Goal: Understand process/instructions: Learn about a topic

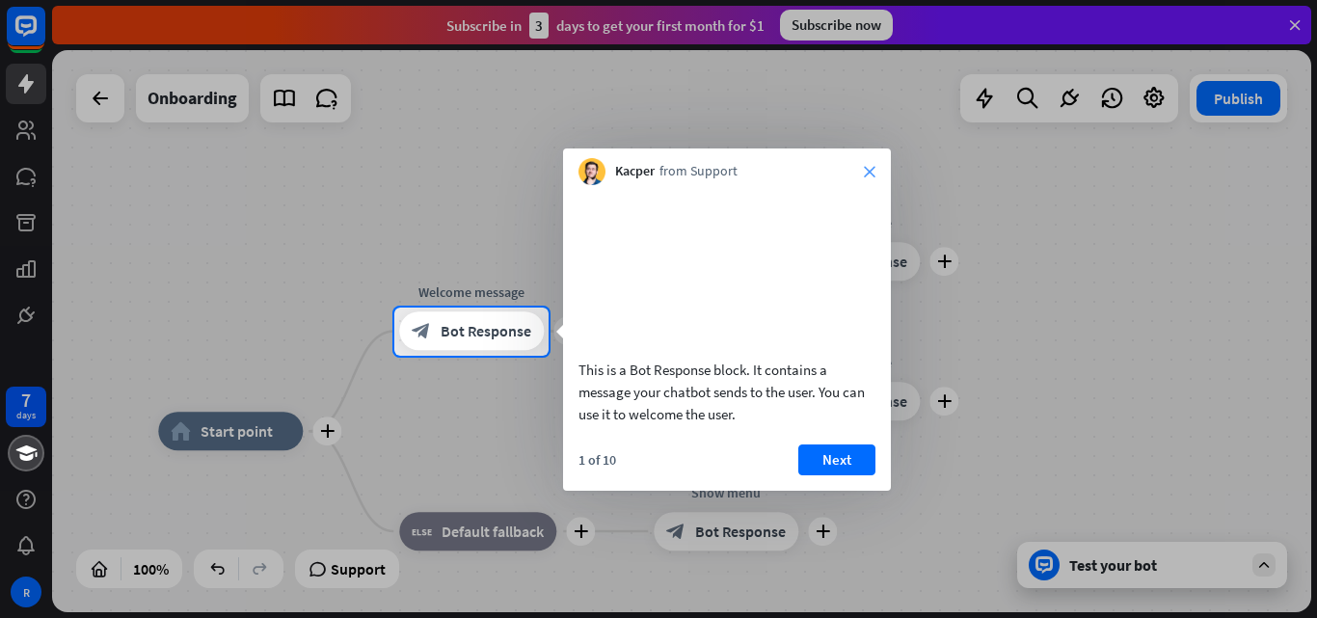
click at [873, 174] on icon "close" at bounding box center [870, 172] width 12 height 12
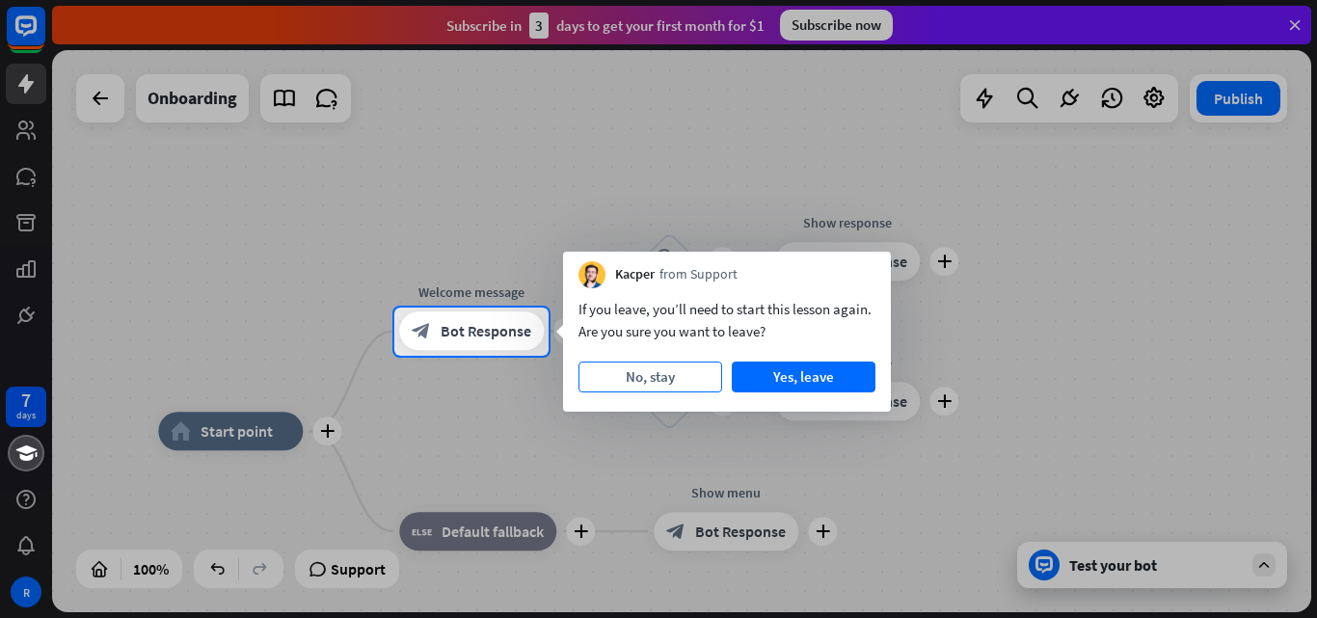
click at [688, 379] on button "No, stay" at bounding box center [650, 376] width 144 height 31
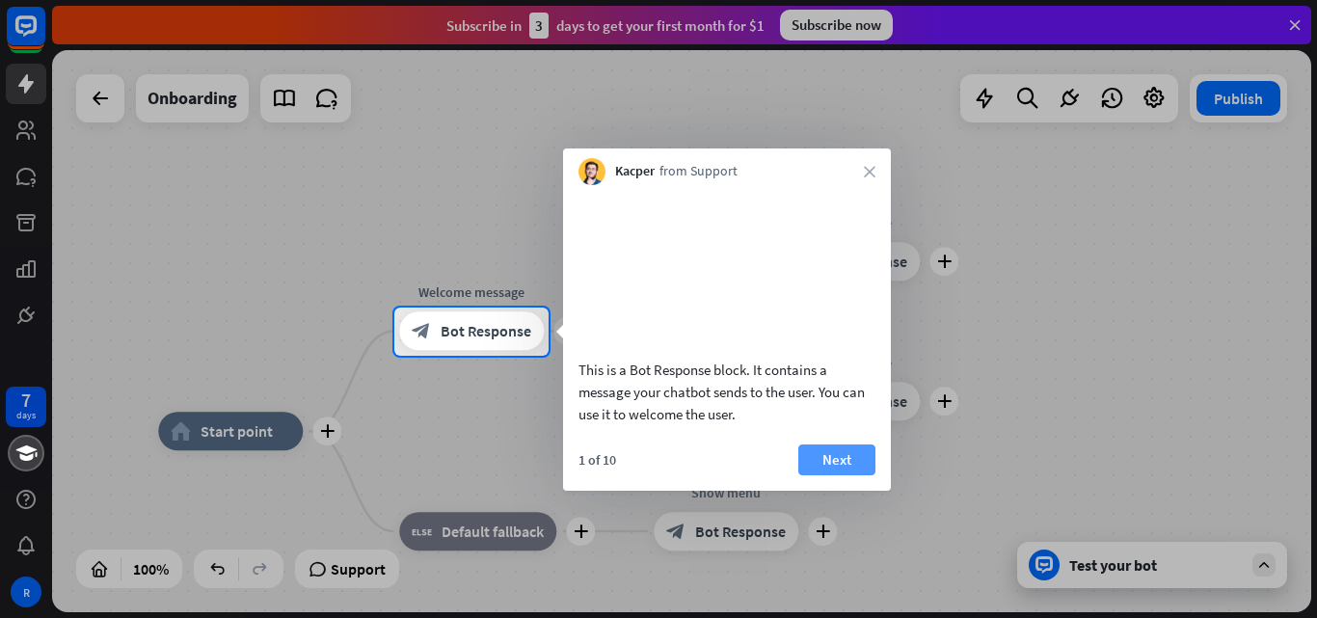
click at [843, 475] on button "Next" at bounding box center [836, 459] width 77 height 31
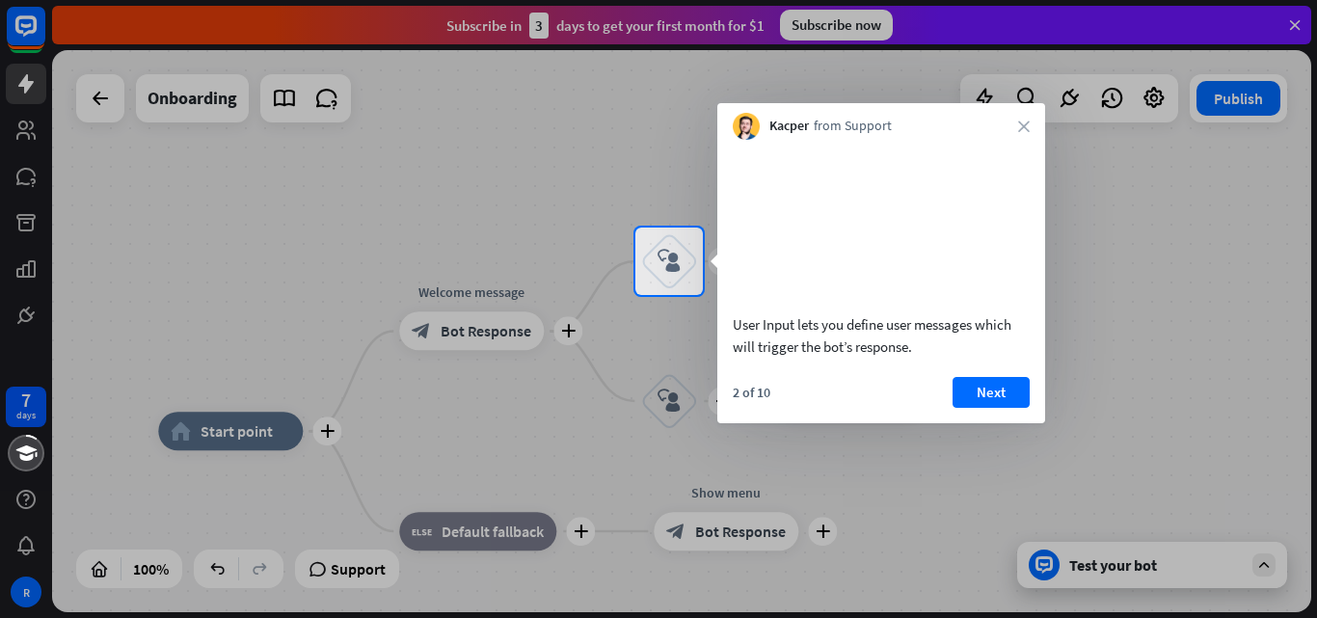
click at [843, 483] on div "7 days R close Product Help First steps Get started with ChatBot Help Center Fo…" at bounding box center [658, 309] width 1317 height 618
click at [843, 483] on div at bounding box center [658, 456] width 1317 height 323
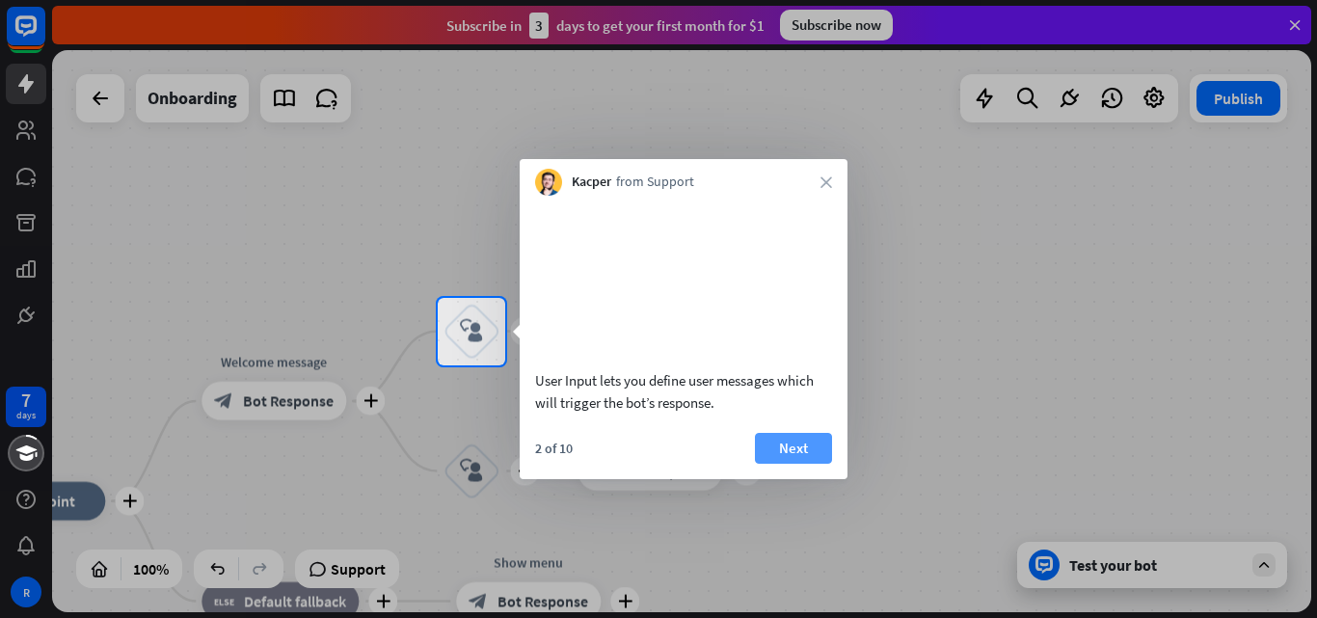
click at [805, 464] on button "Next" at bounding box center [793, 448] width 77 height 31
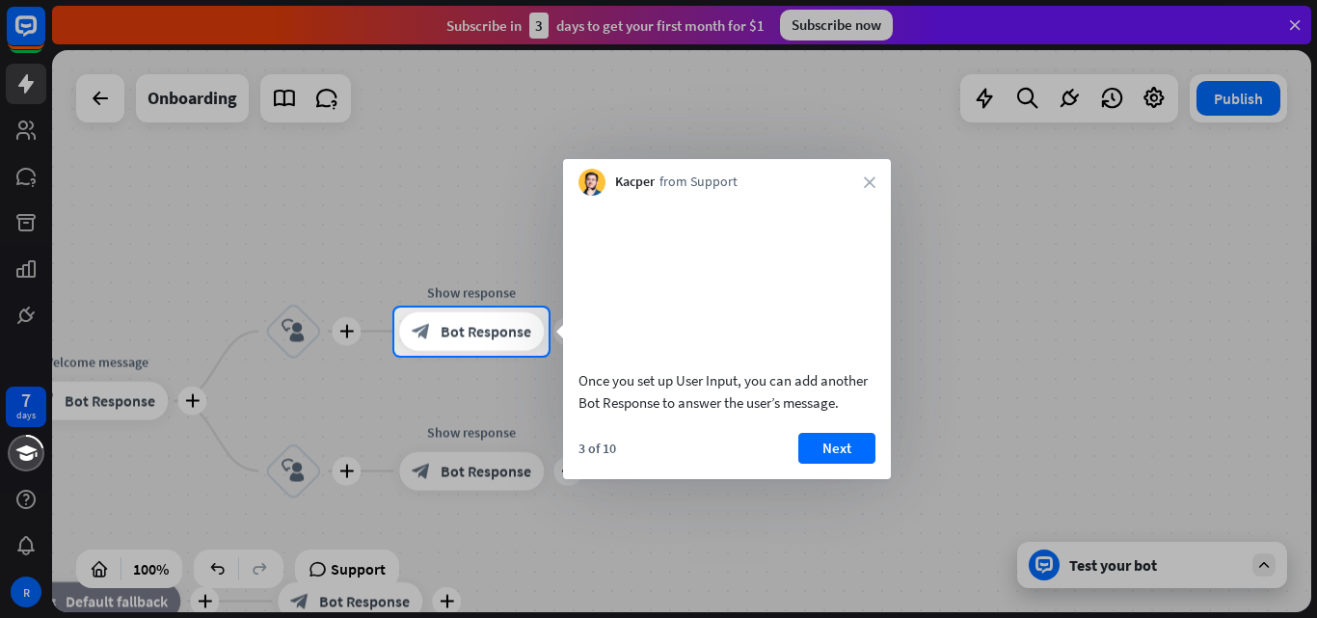
click at [1112, 572] on div at bounding box center [658, 487] width 1317 height 263
click at [817, 464] on button "Next" at bounding box center [836, 448] width 77 height 31
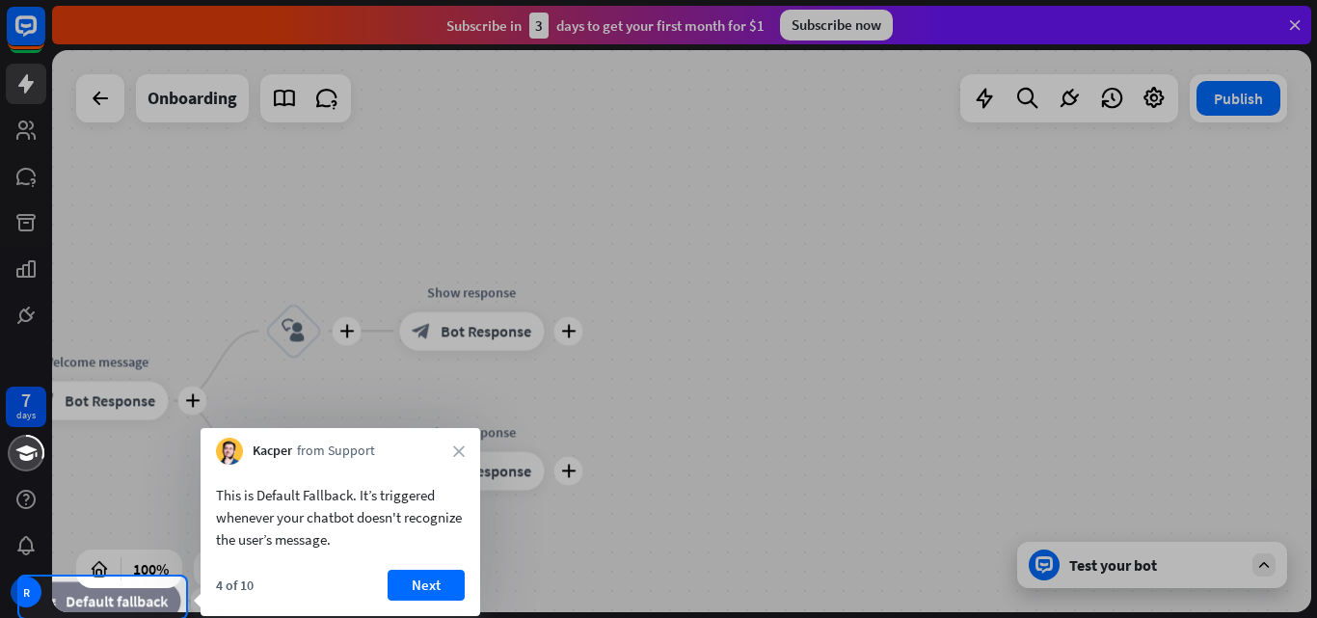
click at [817, 468] on div "7 days R close Product Help First steps Get started with ChatBot Help Center Fo…" at bounding box center [658, 309] width 1317 height 618
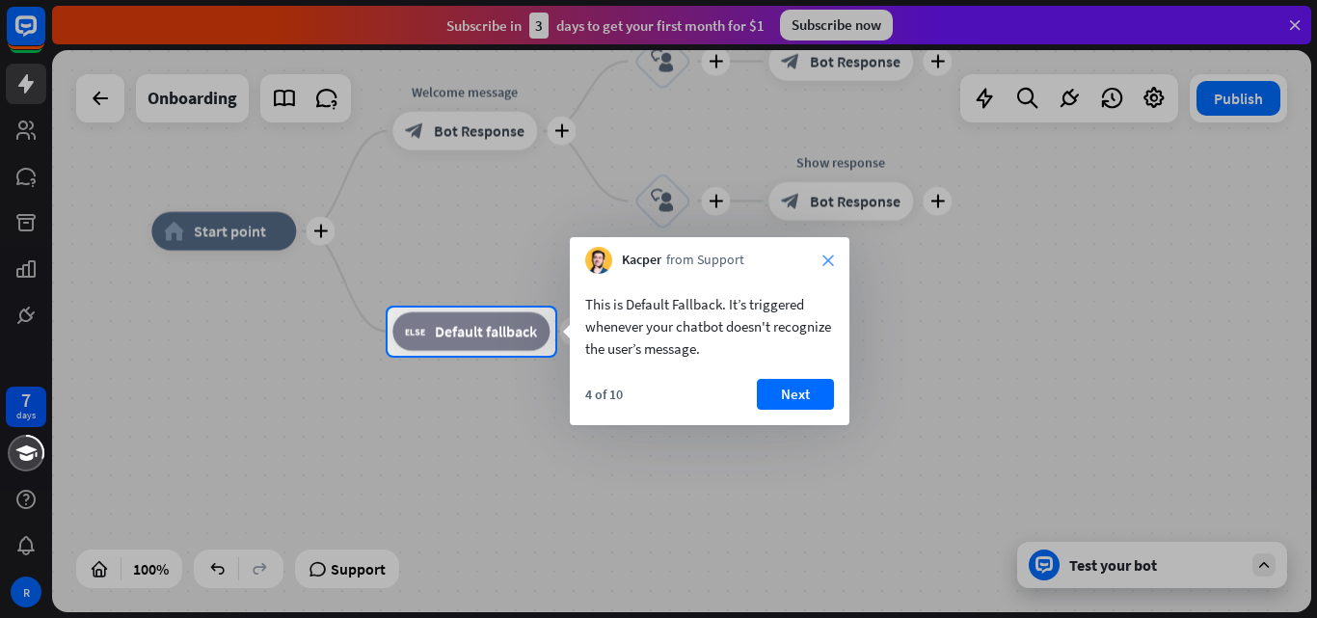
click at [829, 255] on icon "close" at bounding box center [828, 260] width 12 height 12
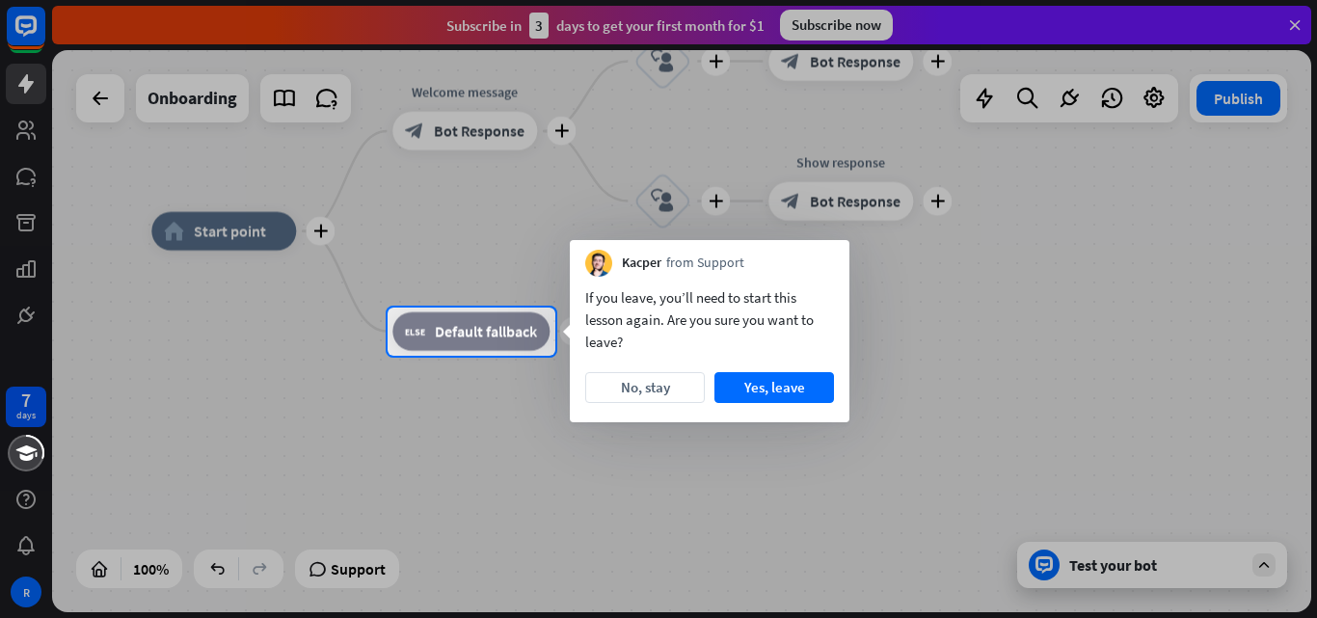
click at [829, 255] on div "Kacper from Support" at bounding box center [710, 258] width 280 height 37
click at [832, 248] on div "Kacper from Support" at bounding box center [710, 258] width 280 height 37
click at [773, 392] on button "Yes, leave" at bounding box center [774, 387] width 120 height 31
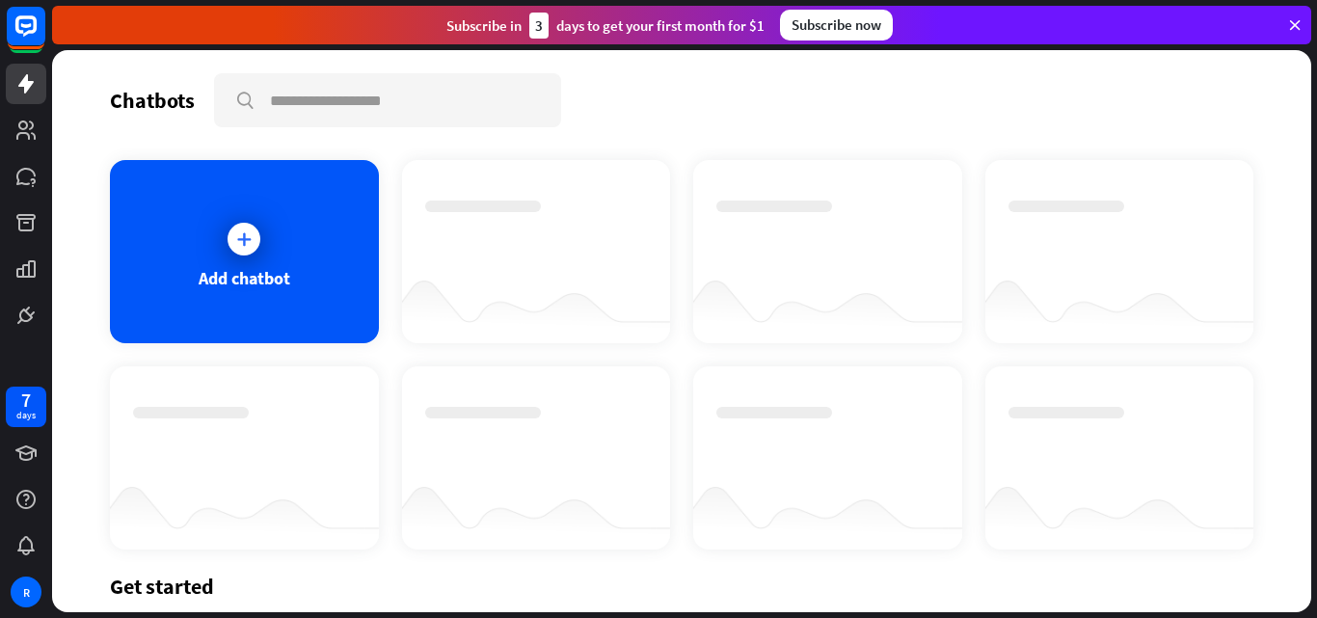
click at [773, 392] on div at bounding box center [827, 457] width 269 height 183
click at [255, 229] on div at bounding box center [243, 239] width 33 height 33
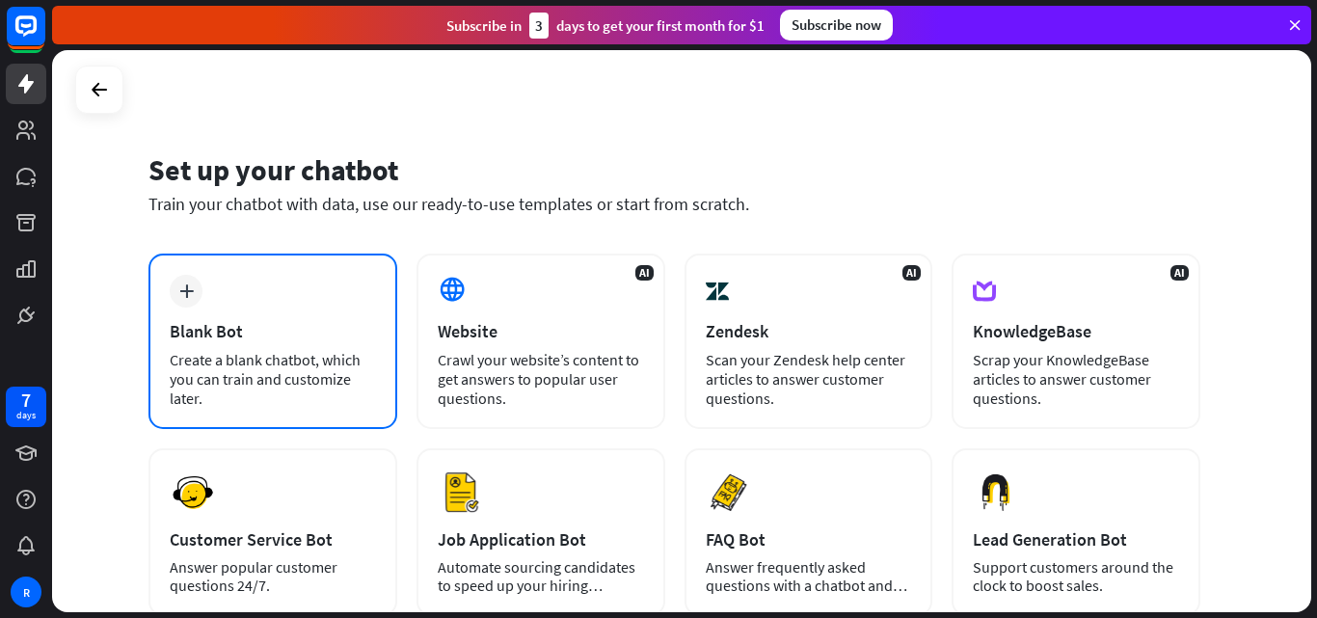
click at [184, 297] on icon "plus" at bounding box center [186, 290] width 14 height 13
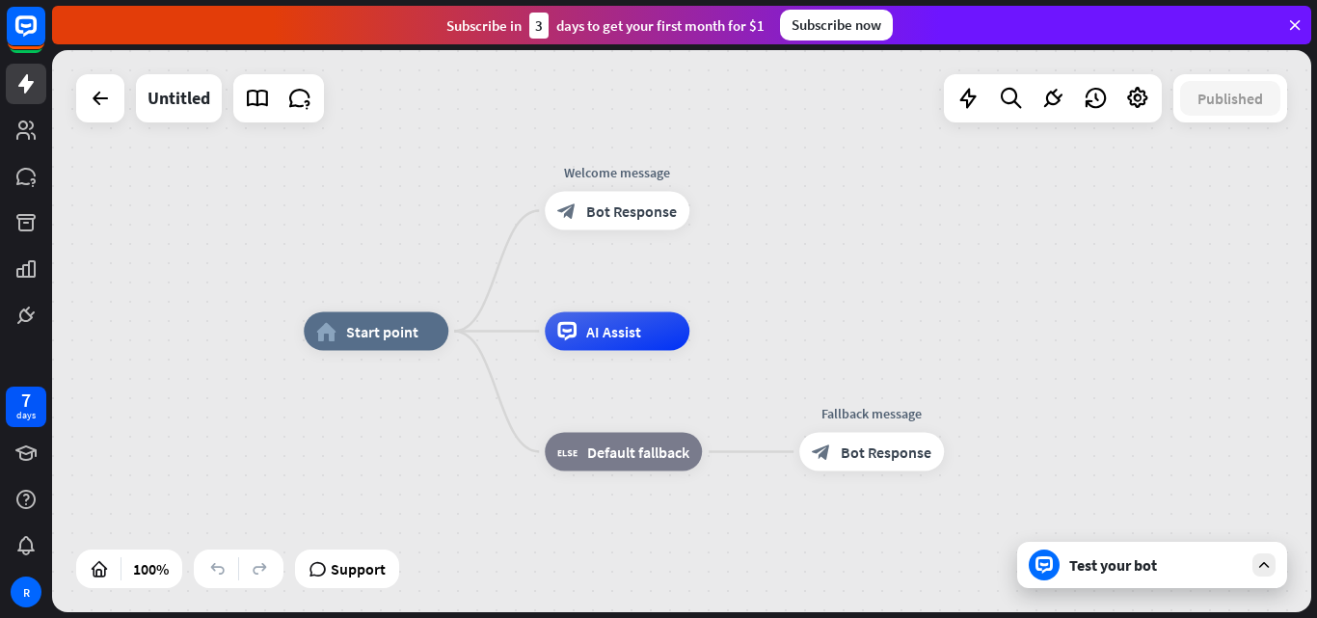
click at [1080, 573] on div "Test your bot" at bounding box center [1155, 564] width 173 height 19
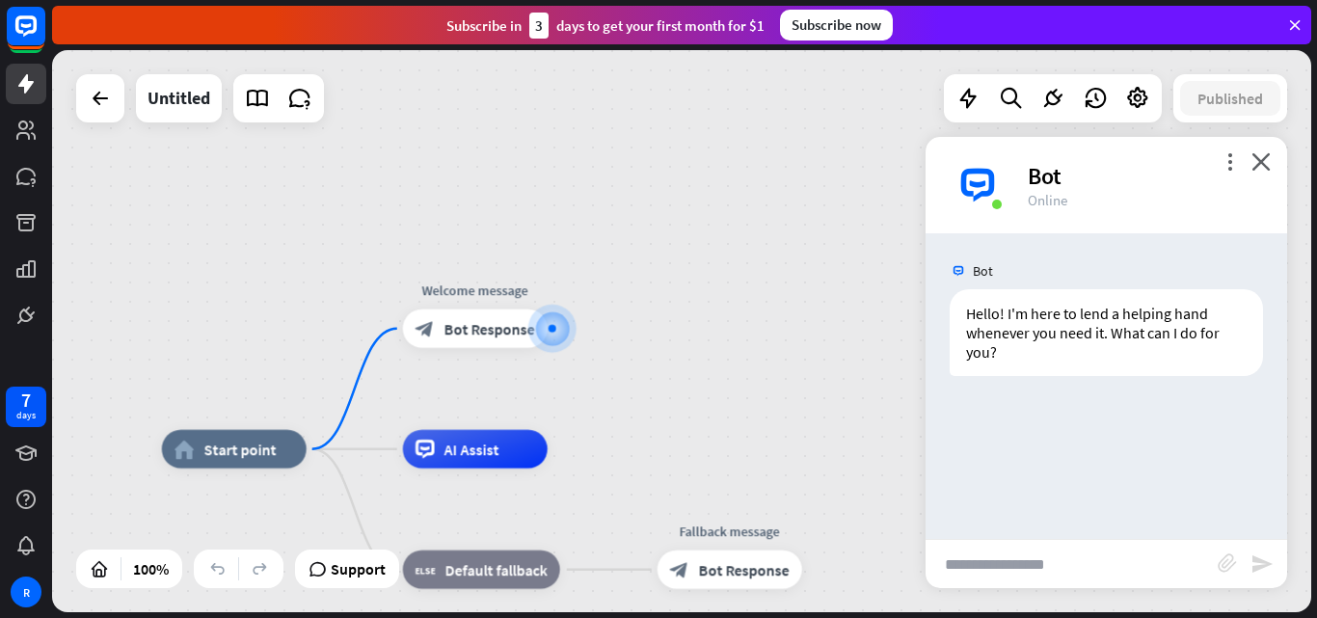
click at [1036, 567] on input "text" at bounding box center [1071, 564] width 292 height 48
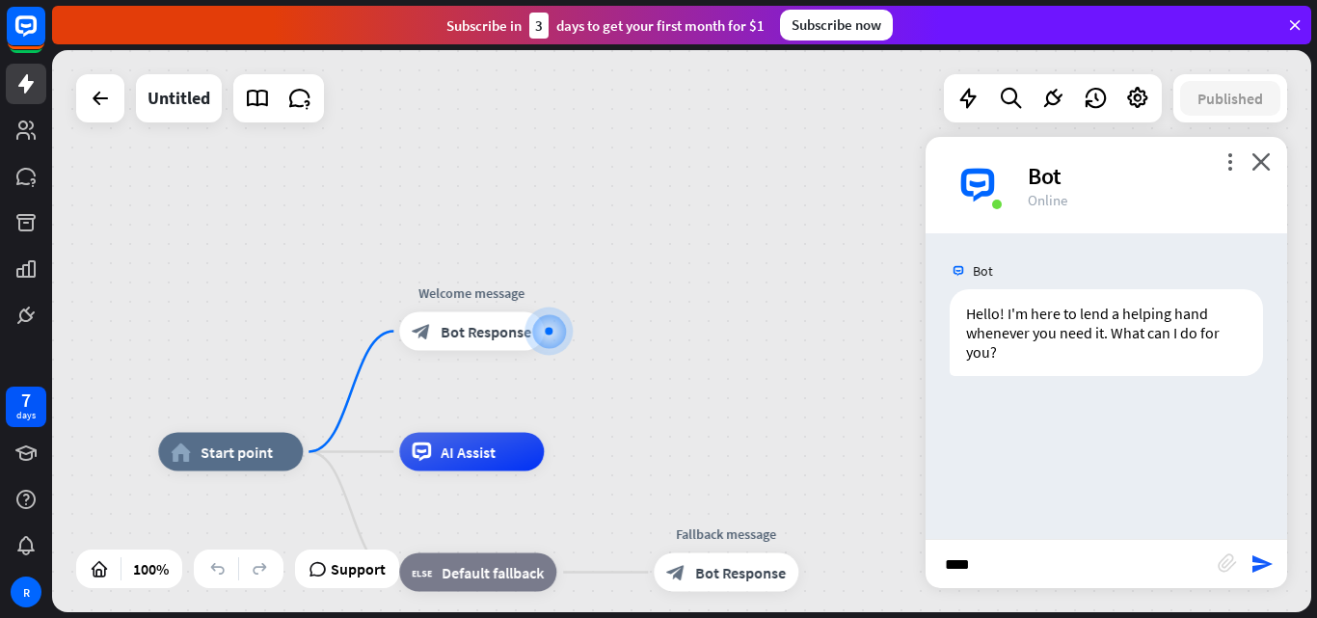
type input "*****"
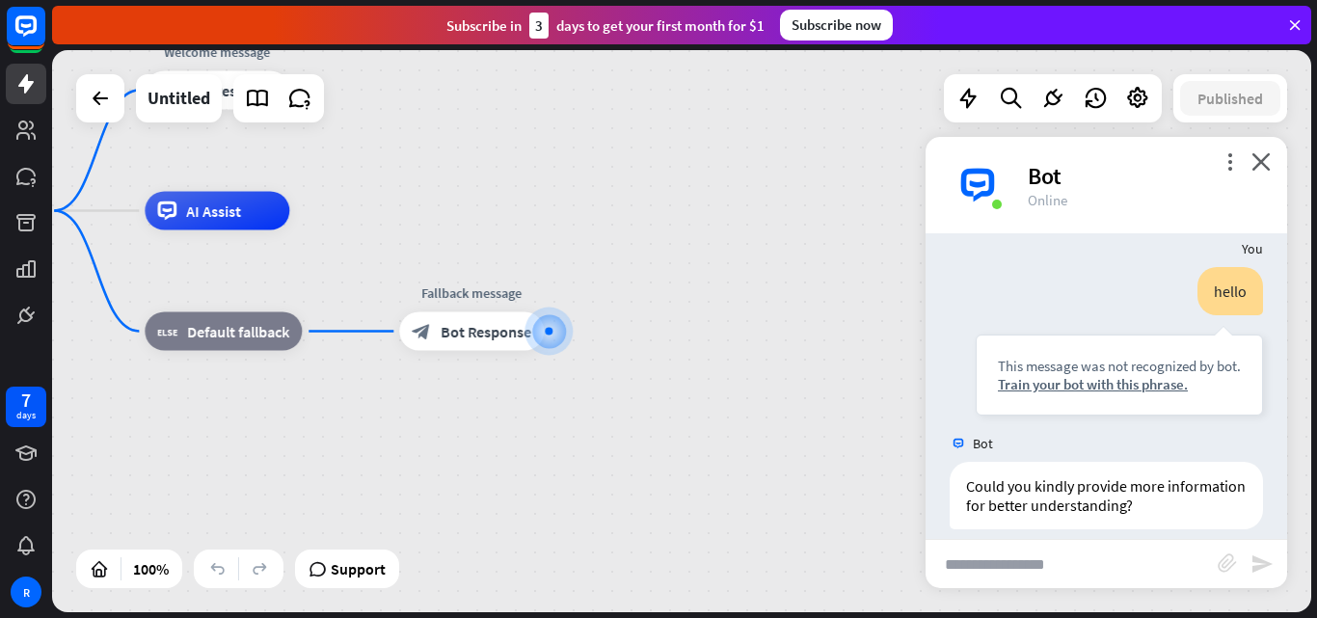
scroll to position [174, 0]
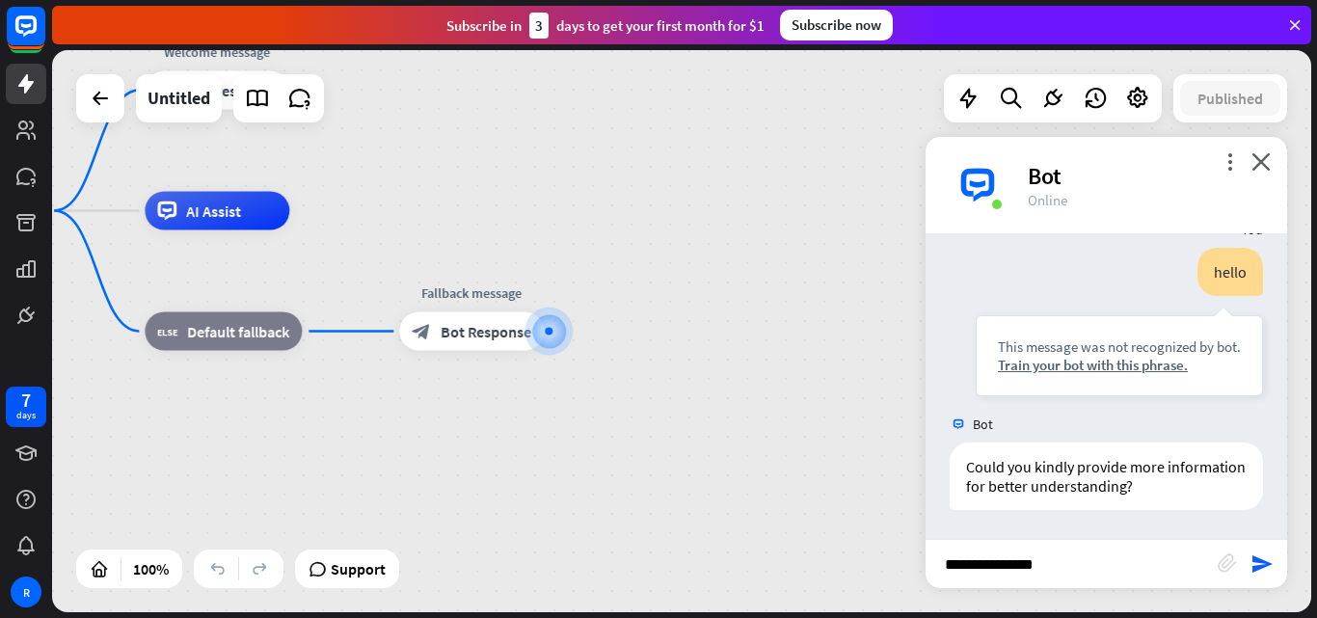
type input "**********"
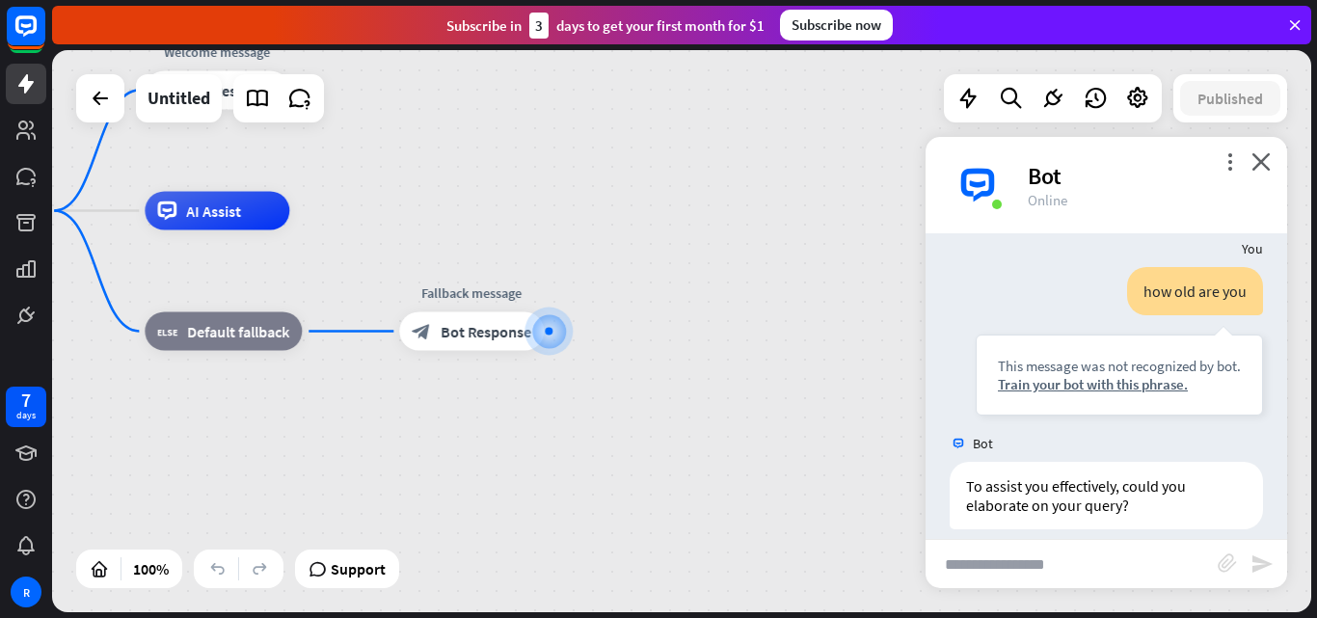
scroll to position [483, 0]
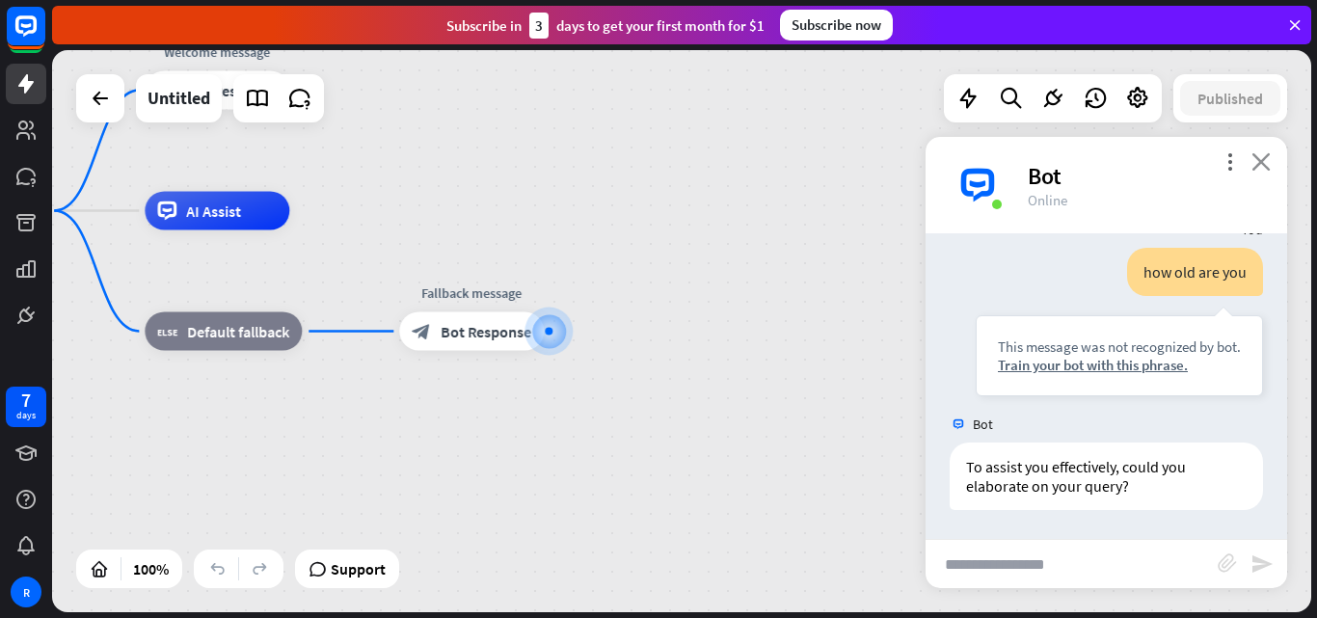
click at [1254, 158] on icon "close" at bounding box center [1260, 161] width 19 height 18
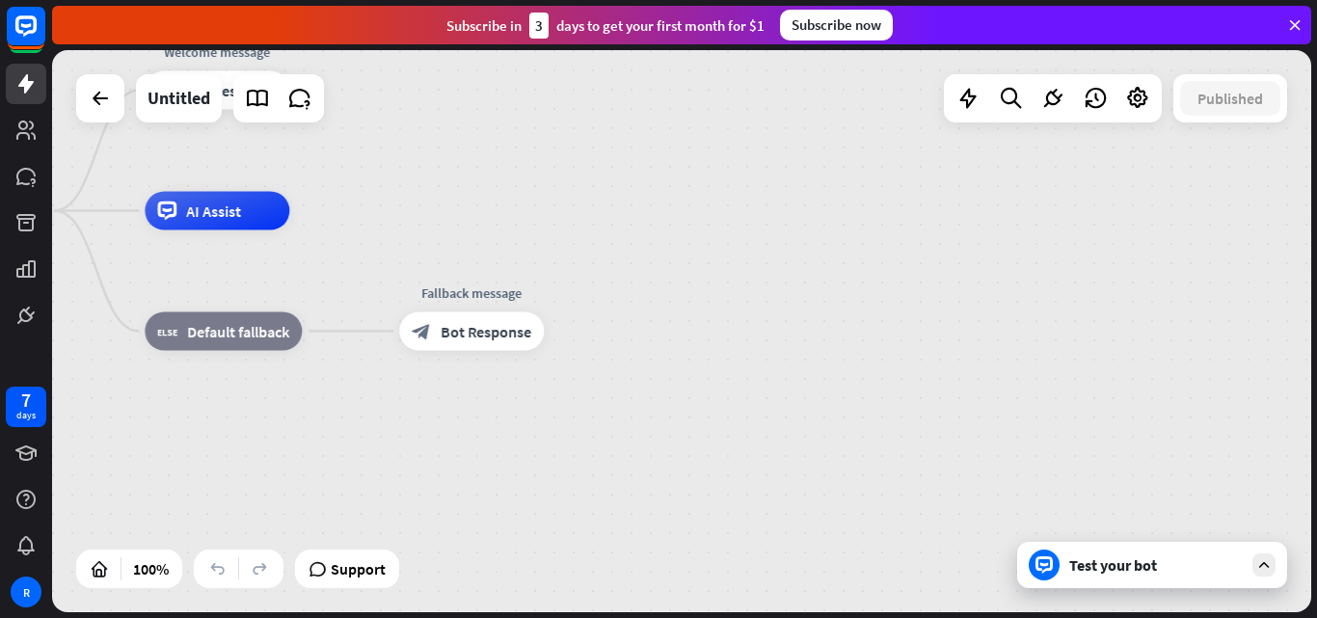
click at [2, 29] on div at bounding box center [26, 167] width 52 height 335
